Goal: Task Accomplishment & Management: Complete application form

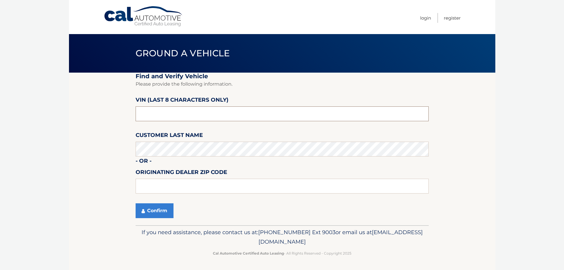
click at [152, 112] on input "text" at bounding box center [282, 113] width 293 height 15
click at [166, 206] on button "Confirm" at bounding box center [155, 210] width 38 height 15
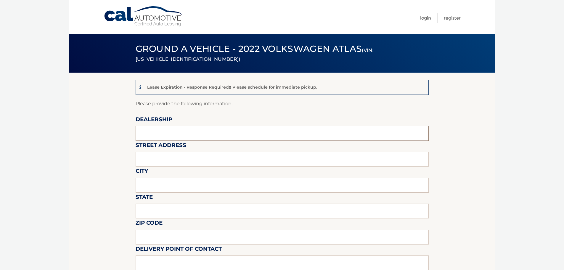
click at [169, 130] on input "text" at bounding box center [282, 133] width 293 height 15
type input "Gunther Volksagen of Delray Beach"
click at [178, 158] on input "text" at bounding box center [282, 159] width 293 height 15
type input "2401 North Federal Highway"
click at [172, 188] on input "text" at bounding box center [282, 185] width 293 height 15
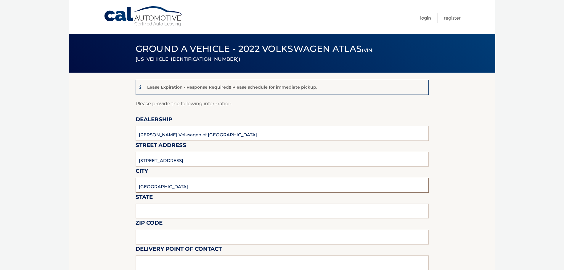
type input "Delray Beach"
type input "Florida"
click at [145, 240] on input "33483" at bounding box center [282, 236] width 293 height 15
type input "33483"
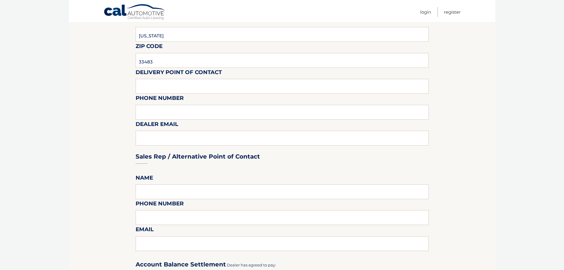
scroll to position [178, 0]
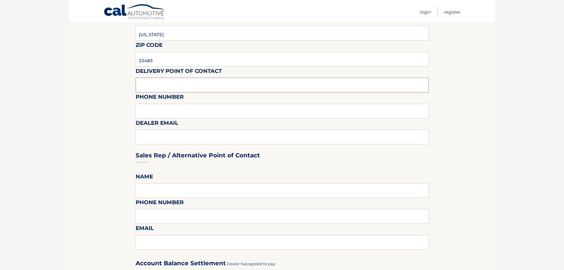
click at [147, 84] on input "text" at bounding box center [282, 85] width 293 height 15
type input "Matt Dion"
click at [153, 108] on input "text" at bounding box center [282, 111] width 293 height 15
type input "978-333-3335"
click at [94, 128] on section "Lease Expiration - Response Required!! Please schedule for immediate pickup. Pl…" at bounding box center [282, 219] width 426 height 649
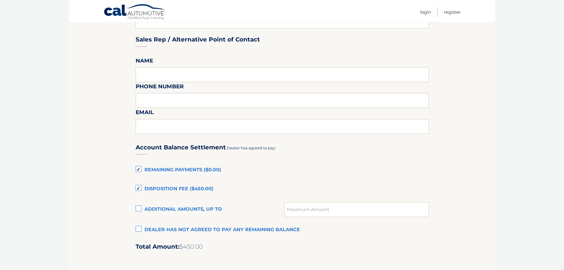
scroll to position [326, 0]
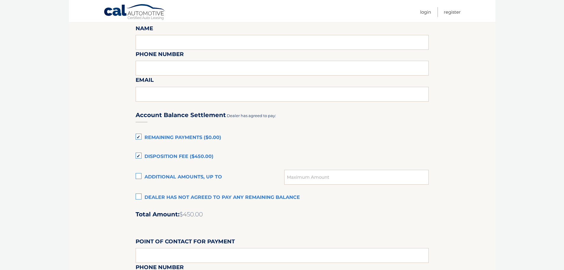
click at [139, 154] on label "Disposition Fee ($450.00)" at bounding box center [282, 157] width 293 height 12
click at [0, 0] on input "Disposition Fee ($450.00)" at bounding box center [0, 0] width 0 height 0
click at [140, 134] on label "Remaining Payments ($0.00)" at bounding box center [282, 138] width 293 height 12
click at [0, 0] on input "Remaining Payments ($0.00)" at bounding box center [0, 0] width 0 height 0
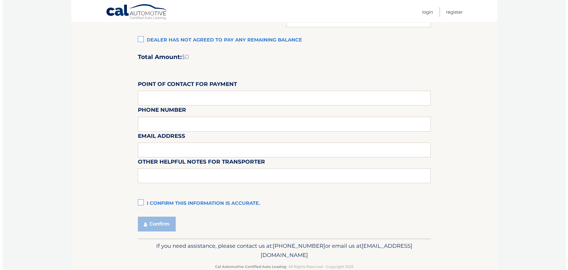
scroll to position [496, 0]
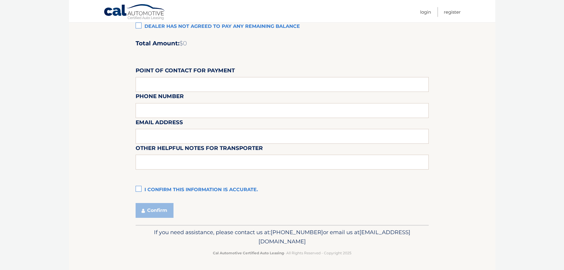
click at [139, 186] on label "I confirm this information is accurate." at bounding box center [282, 190] width 293 height 12
click at [0, 0] on input "I confirm this information is accurate." at bounding box center [0, 0] width 0 height 0
click at [147, 207] on button "Confirm" at bounding box center [155, 210] width 38 height 15
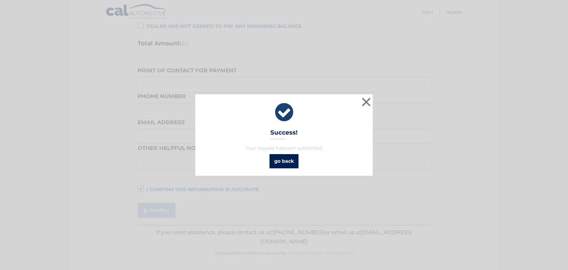
click at [286, 163] on link "go back" at bounding box center [284, 161] width 29 height 14
